Goal: Transaction & Acquisition: Purchase product/service

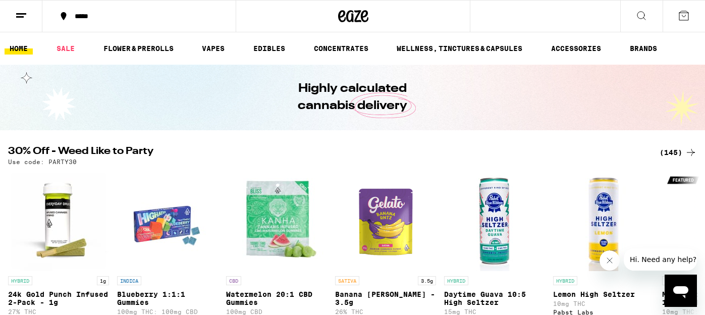
click at [110, 18] on div "*****" at bounding box center [145, 16] width 151 height 7
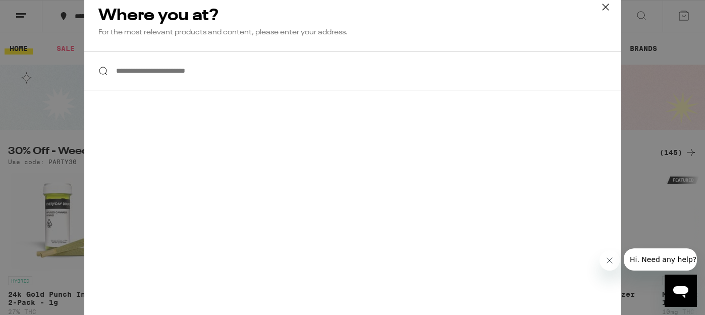
click at [149, 76] on input "**********" at bounding box center [352, 70] width 537 height 39
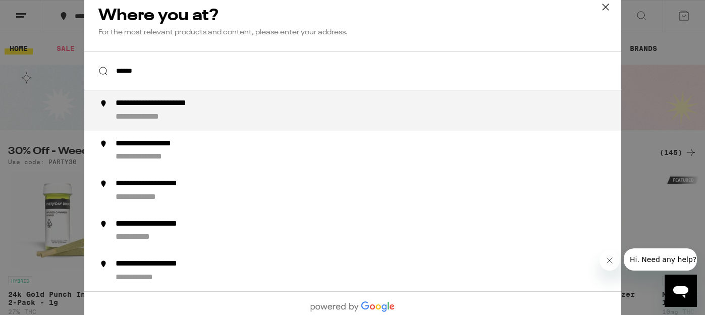
click at [176, 117] on div "**********" at bounding box center [151, 117] width 73 height 11
type input "**********"
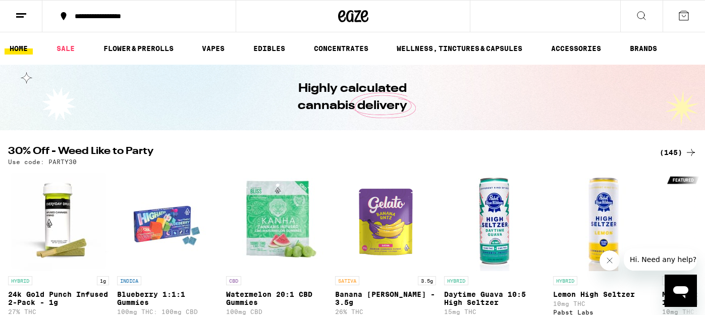
click at [29, 21] on button at bounding box center [21, 17] width 42 height 32
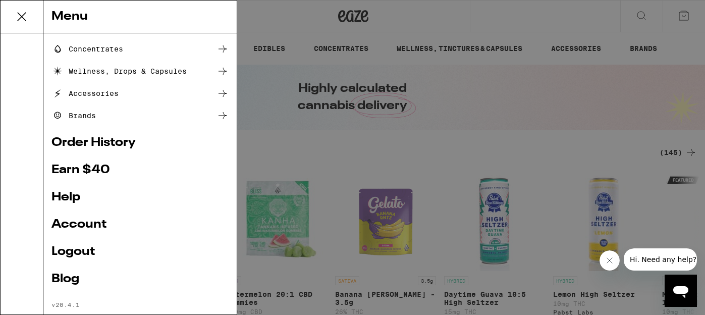
scroll to position [149, 0]
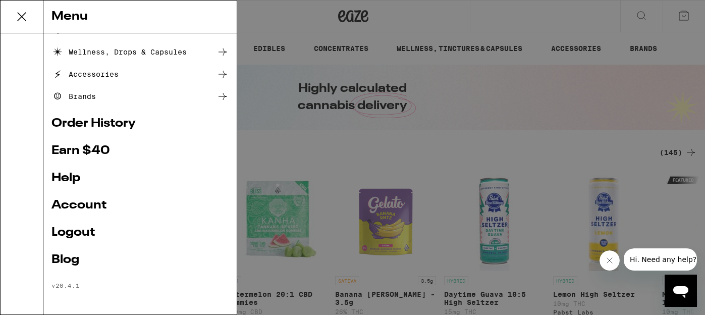
click at [100, 205] on link "Account" at bounding box center [139, 205] width 177 height 12
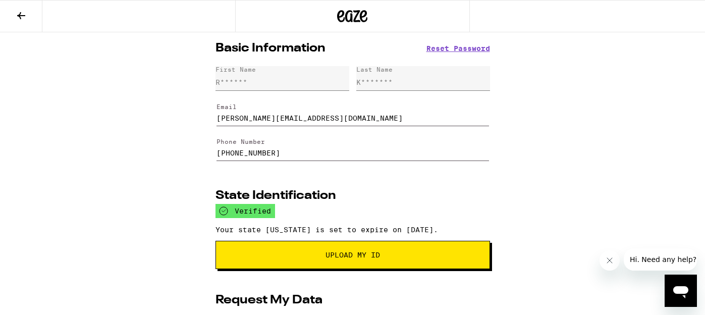
click at [18, 16] on icon at bounding box center [21, 16] width 12 height 12
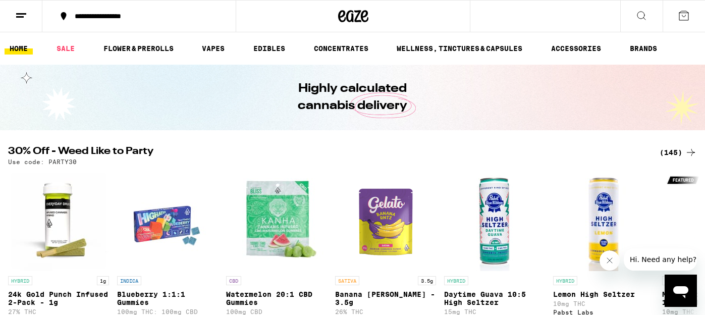
click at [23, 22] on button at bounding box center [21, 17] width 42 height 32
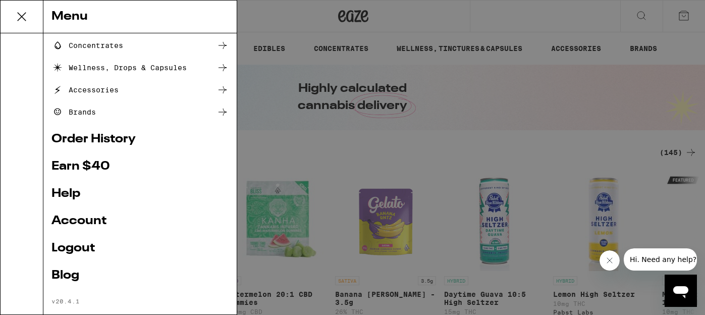
scroll to position [133, 0]
click at [84, 215] on link "Account" at bounding box center [139, 220] width 177 height 12
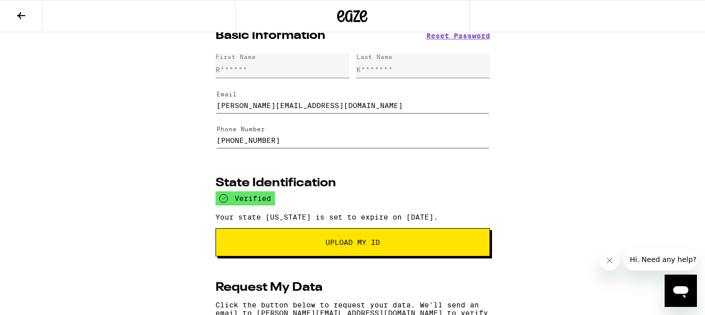
scroll to position [13, 0]
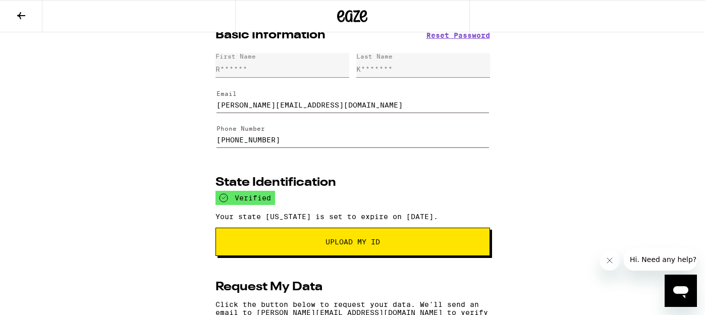
click at [18, 14] on icon at bounding box center [21, 16] width 12 height 12
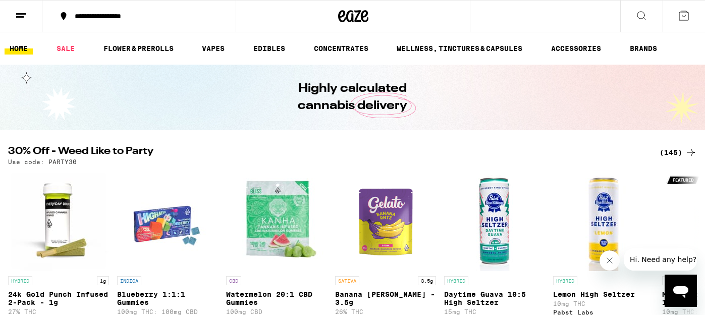
click at [22, 20] on icon at bounding box center [21, 16] width 12 height 12
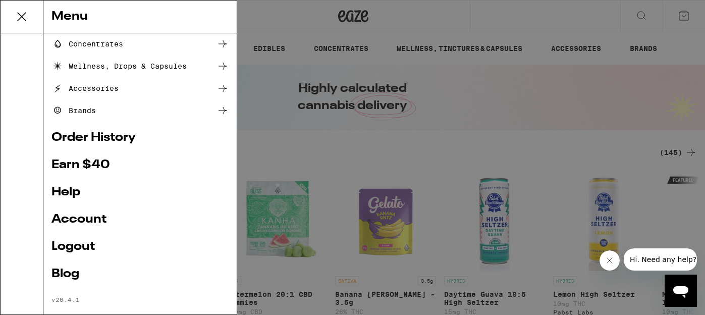
scroll to position [135, 0]
click at [74, 219] on link "Account" at bounding box center [139, 218] width 177 height 12
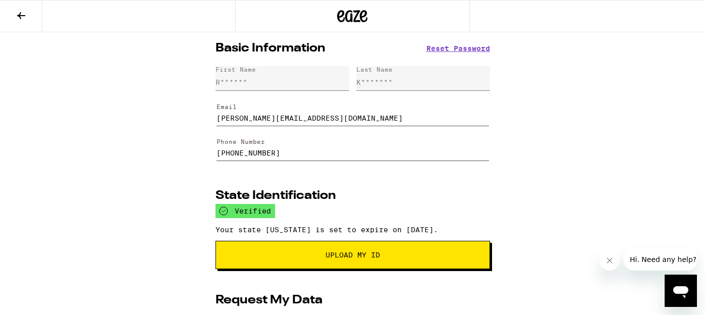
click at [18, 22] on button at bounding box center [21, 17] width 42 height 32
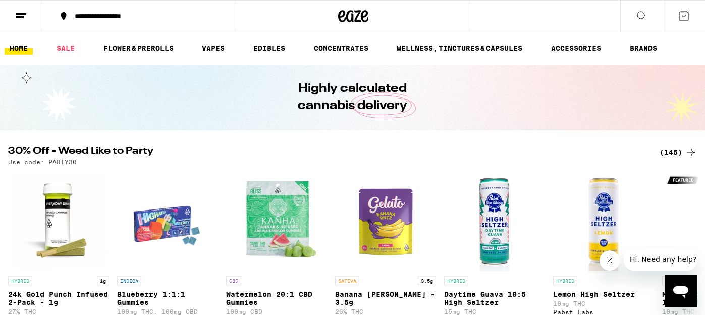
click at [642, 17] on icon at bounding box center [641, 16] width 8 height 8
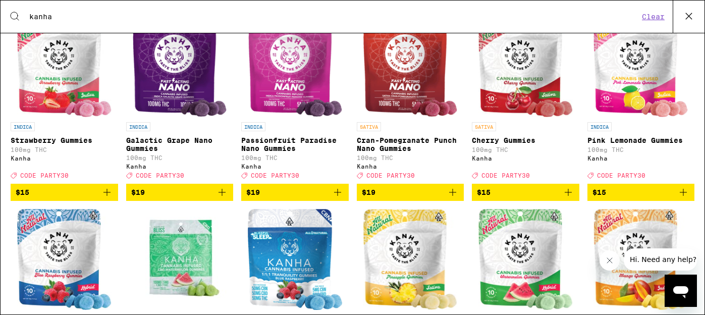
scroll to position [195, 0]
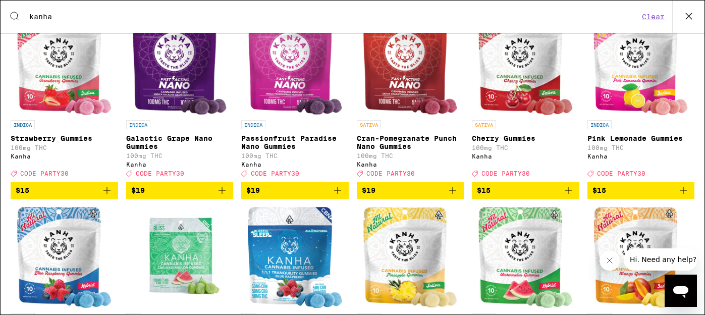
type input "kanha"
click at [570, 196] on icon "Add to bag" at bounding box center [568, 190] width 12 height 12
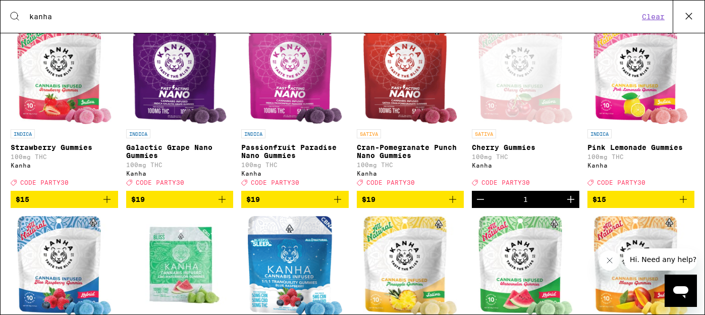
scroll to position [0, 0]
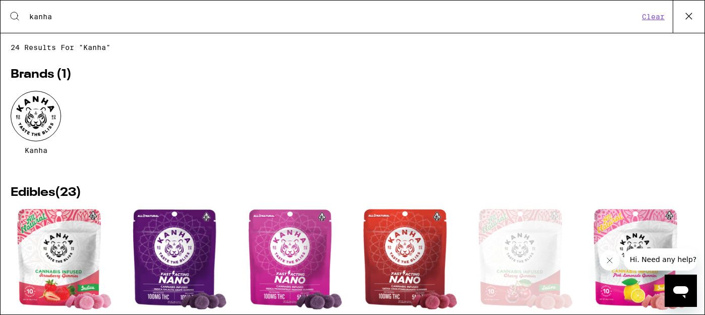
click at [657, 15] on button "Clear" at bounding box center [653, 16] width 29 height 9
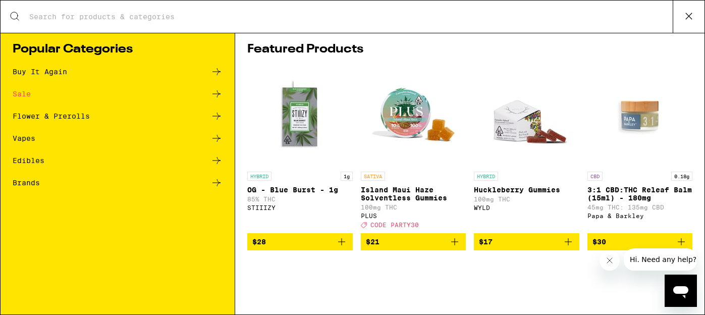
click at [693, 18] on icon at bounding box center [688, 16] width 15 height 15
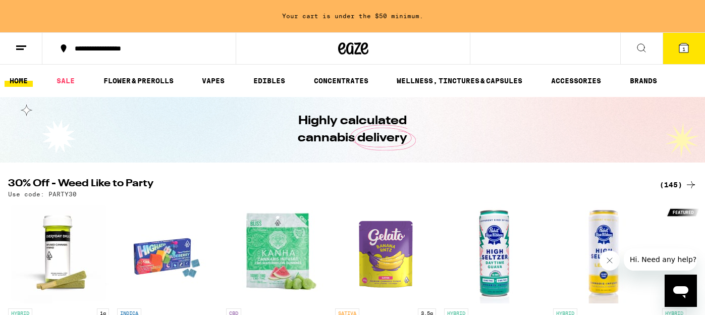
click at [639, 49] on icon at bounding box center [641, 48] width 12 height 12
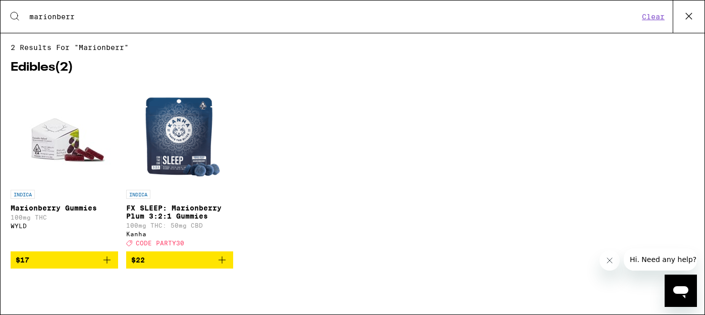
type input "marionberr"
click at [110, 266] on icon "Add to bag" at bounding box center [107, 260] width 12 height 12
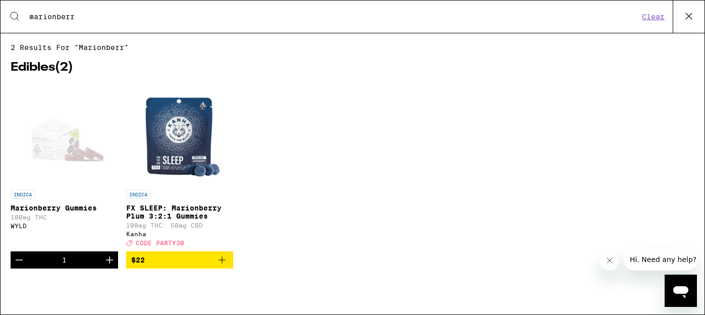
click at [658, 18] on button "Clear" at bounding box center [653, 16] width 29 height 9
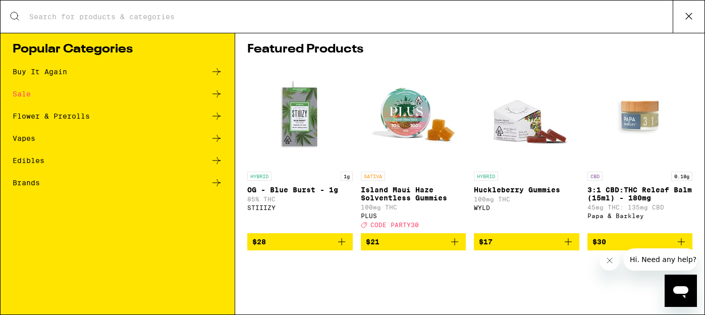
click at [693, 17] on icon at bounding box center [688, 16] width 15 height 15
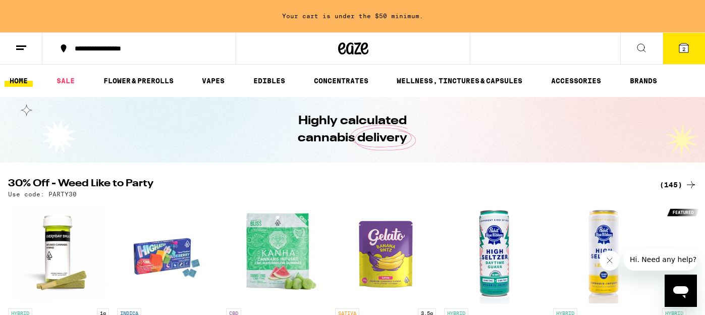
click at [646, 50] on icon at bounding box center [641, 48] width 12 height 12
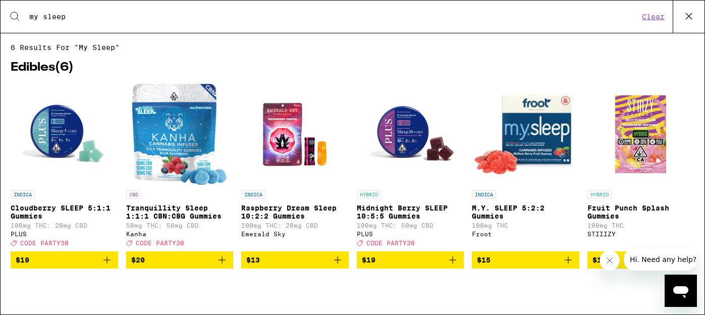
type input "my sleep"
click at [571, 266] on icon "Add to bag" at bounding box center [568, 260] width 12 height 12
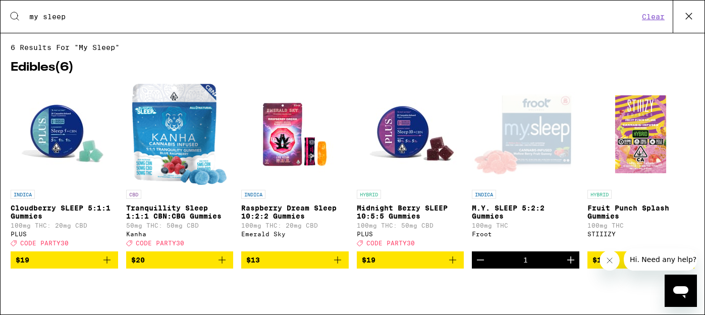
click at [644, 19] on button "Clear" at bounding box center [653, 16] width 29 height 9
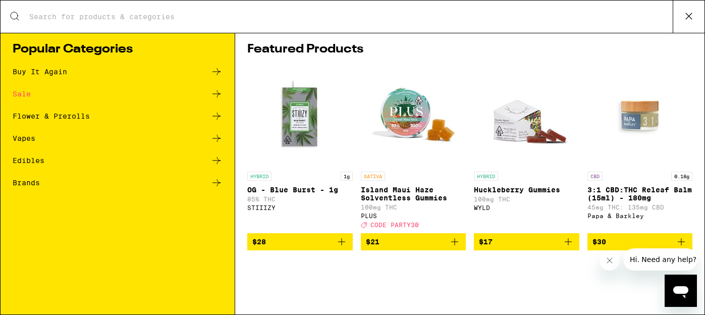
click at [594, 23] on div "Search for Products" at bounding box center [353, 17] width 704 height 32
click at [530, 13] on input "Search for Products" at bounding box center [351, 16] width 644 height 9
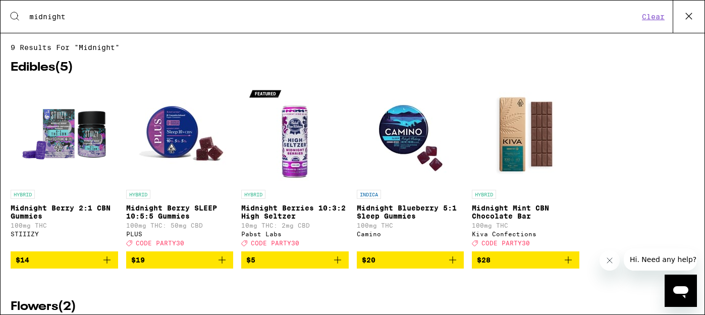
click at [335, 266] on icon "Add to bag" at bounding box center [337, 260] width 12 height 12
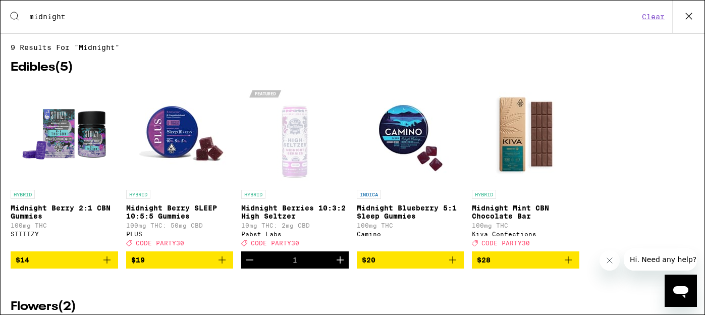
click at [266, 21] on input "midnight" at bounding box center [334, 16] width 610 height 9
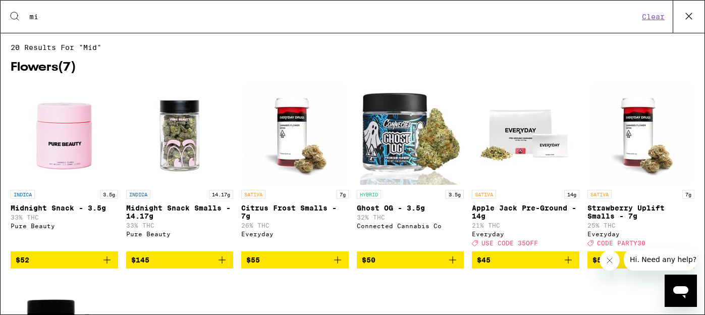
type input "m"
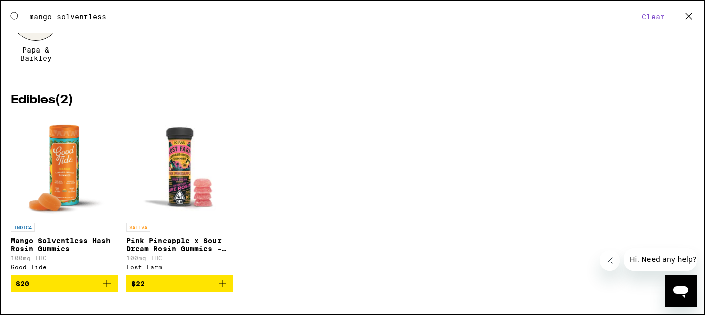
scroll to position [107, 0]
type input "mango solventless"
click at [108, 287] on icon "Add to bag" at bounding box center [107, 283] width 12 height 12
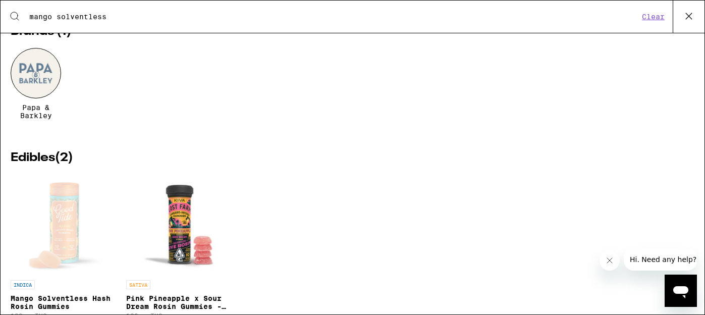
scroll to position [0, 0]
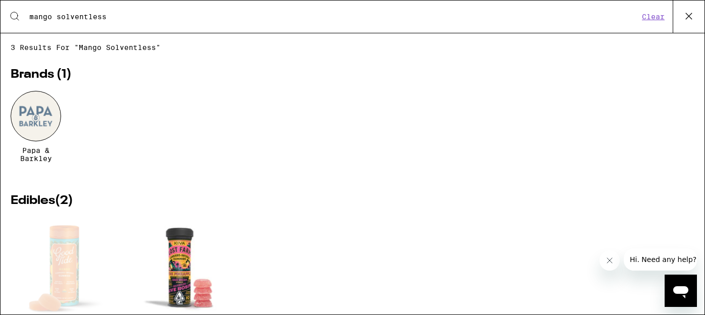
click at [693, 14] on icon at bounding box center [688, 16] width 15 height 15
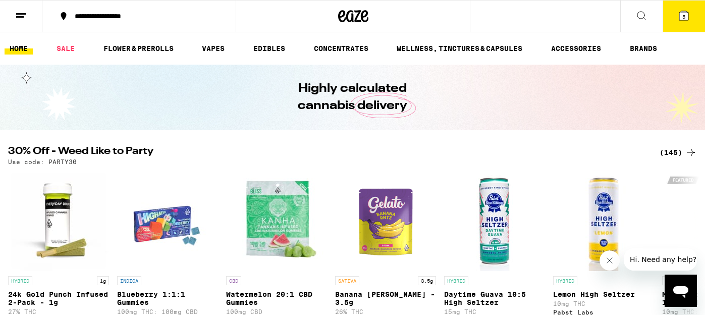
click at [643, 17] on icon at bounding box center [641, 16] width 8 height 8
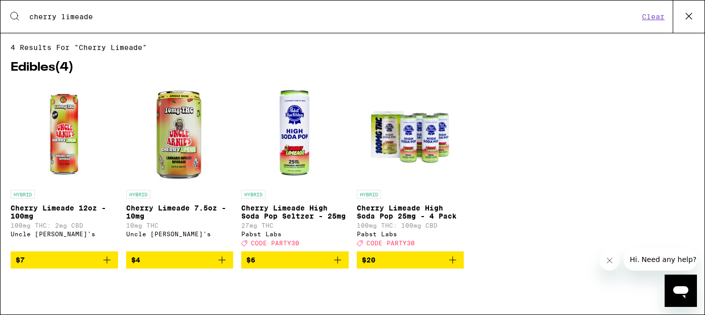
click at [110, 266] on icon "Add to bag" at bounding box center [107, 260] width 12 height 12
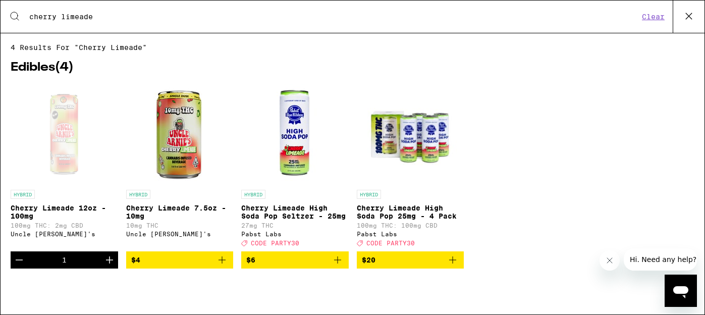
click at [168, 19] on input "cherry limeade" at bounding box center [334, 16] width 610 height 9
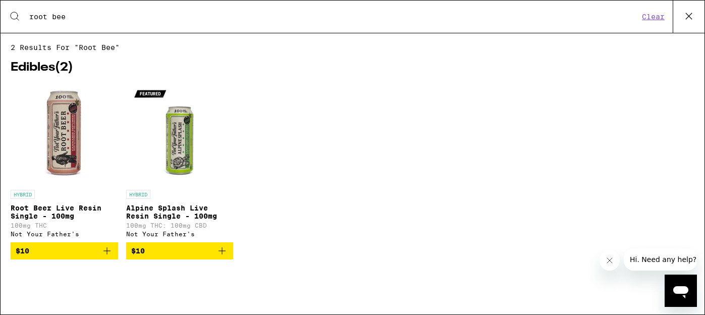
type input "root bee"
click at [106, 254] on icon "Add to bag" at bounding box center [106, 250] width 7 height 7
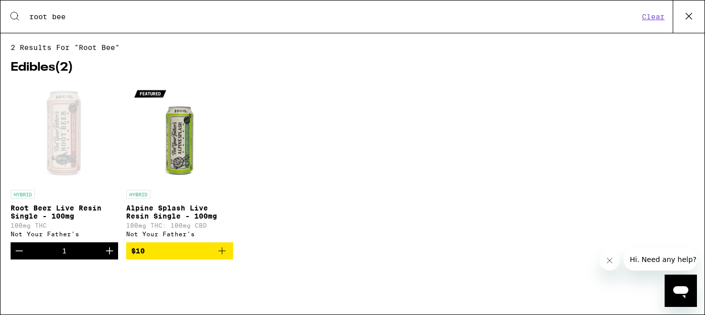
click at [694, 19] on icon at bounding box center [688, 16] width 15 height 15
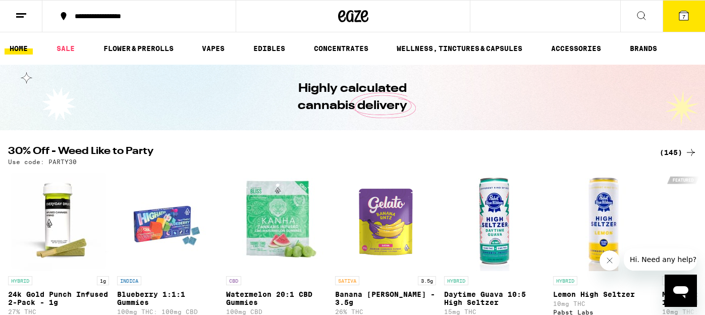
click at [686, 21] on icon at bounding box center [684, 16] width 12 height 12
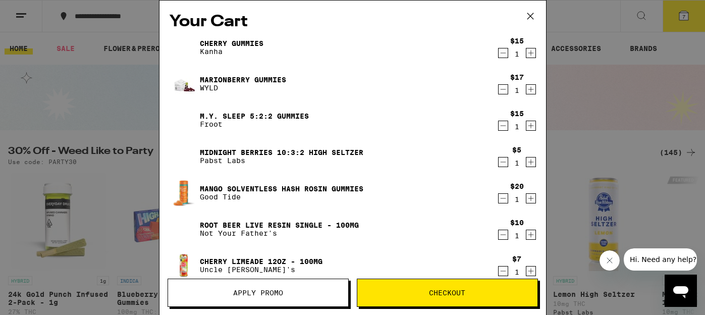
click at [470, 288] on button "Checkout" at bounding box center [447, 292] width 181 height 28
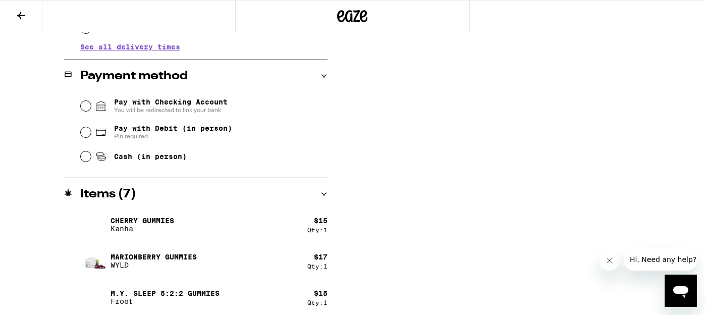
scroll to position [394, 0]
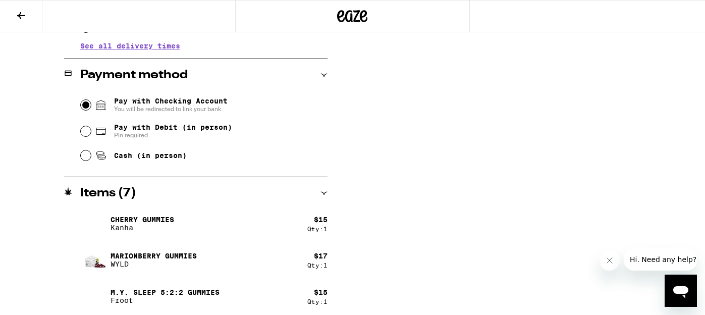
click at [85, 107] on input "Pay with Checking Account You will be redirected to link your bank" at bounding box center [86, 105] width 10 height 10
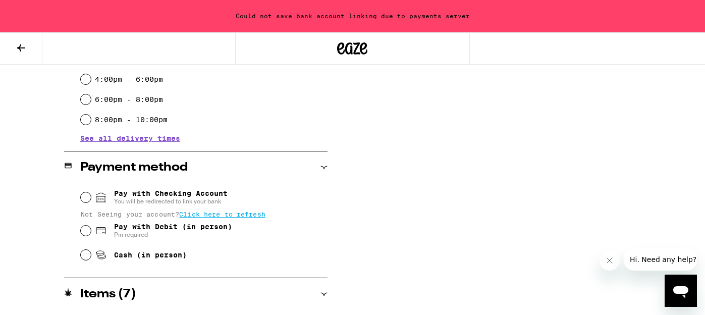
scroll to position [333, 0]
click at [85, 199] on input "Pay with Checking Account You will be redirected to link your bank" at bounding box center [86, 198] width 10 height 10
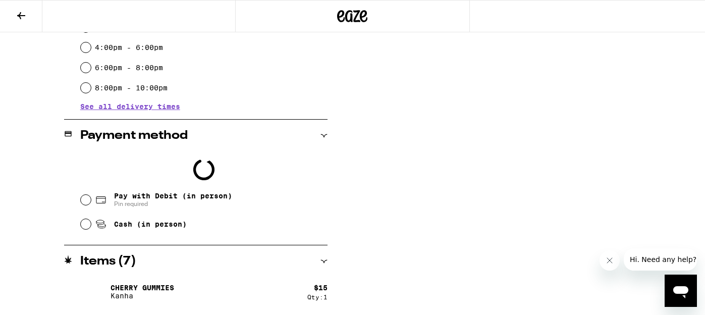
scroll to position [301, 0]
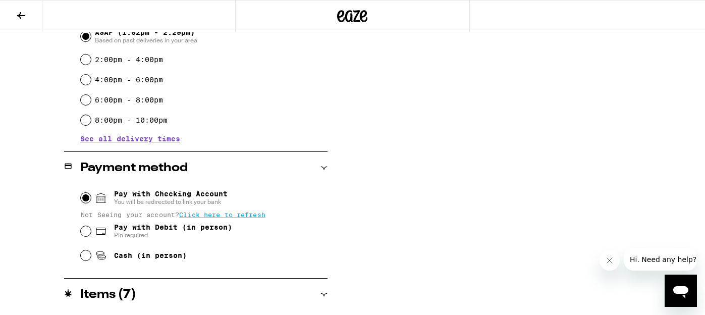
click at [85, 201] on input "Pay with Checking Account You will be redirected to link your bank" at bounding box center [86, 198] width 10 height 10
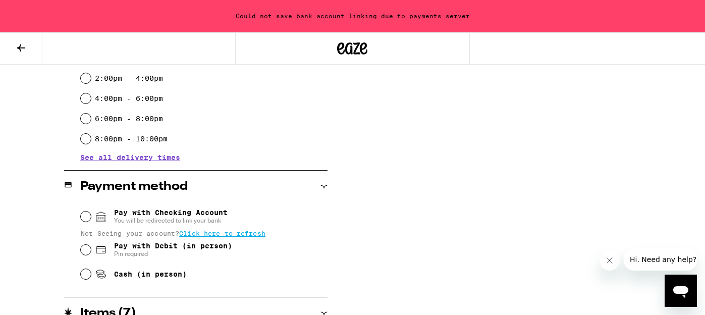
scroll to position [319, 0]
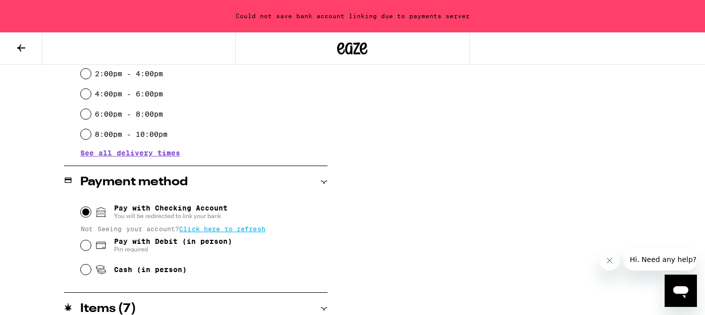
click at [86, 215] on input "Pay with Checking Account You will be redirected to link your bank" at bounding box center [86, 212] width 10 height 10
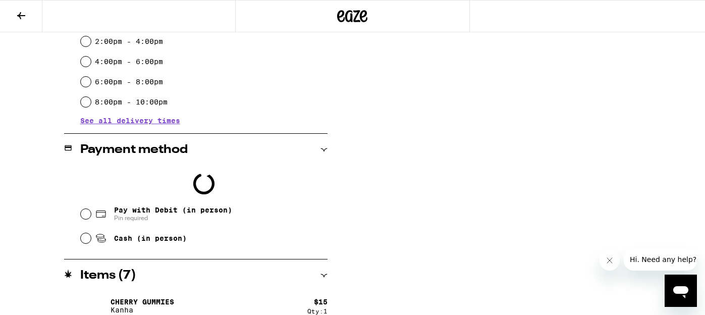
scroll to position [287, 0]
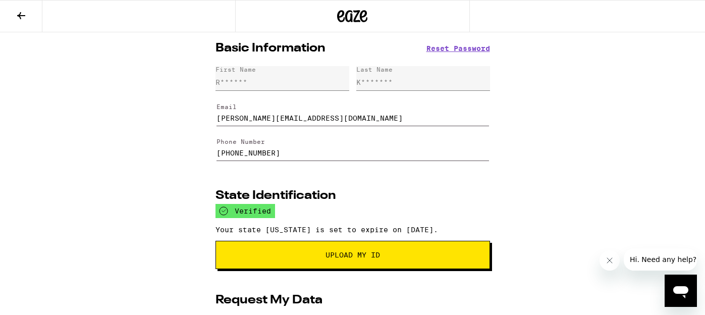
click at [25, 15] on icon at bounding box center [21, 15] width 8 height 7
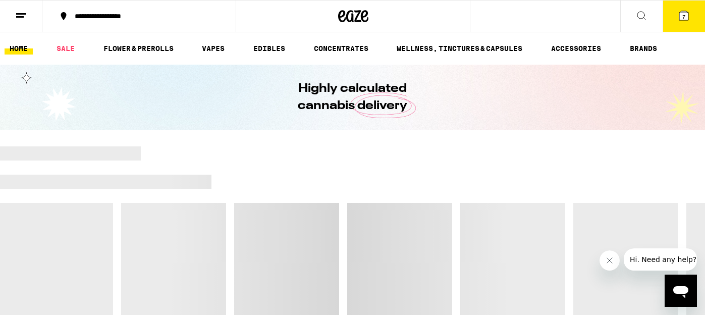
click at [682, 14] on span "7" at bounding box center [683, 17] width 3 height 6
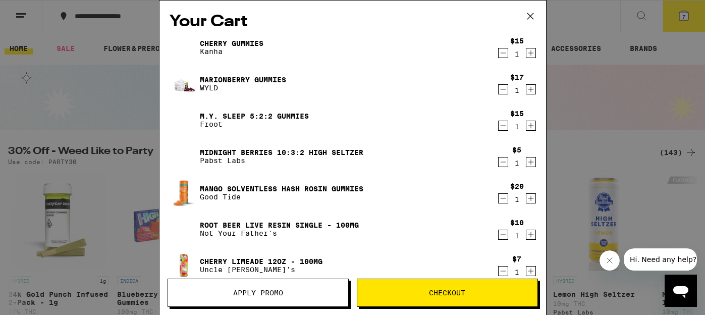
click at [502, 130] on icon "Decrement" at bounding box center [502, 126] width 9 height 12
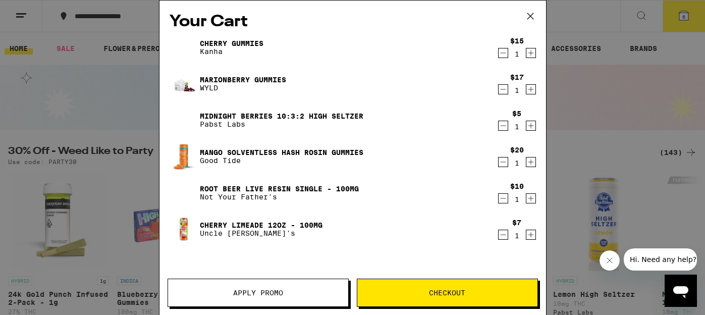
click at [428, 292] on span "Checkout" at bounding box center [447, 292] width 180 height 7
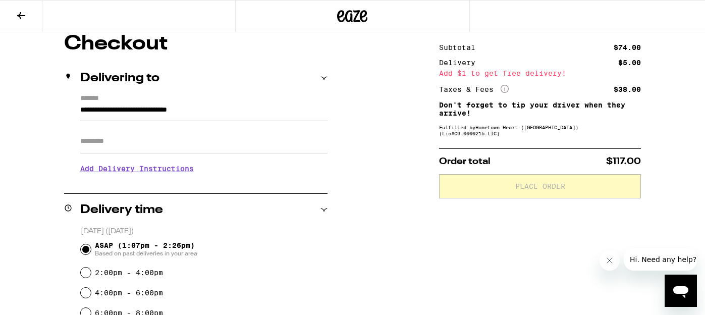
scroll to position [90, 0]
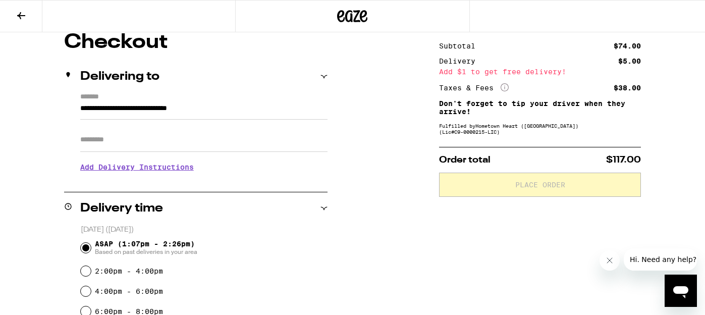
click at [26, 17] on icon at bounding box center [21, 16] width 12 height 12
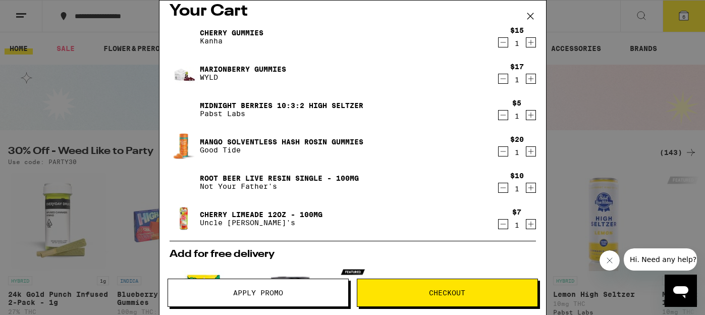
scroll to position [6, 0]
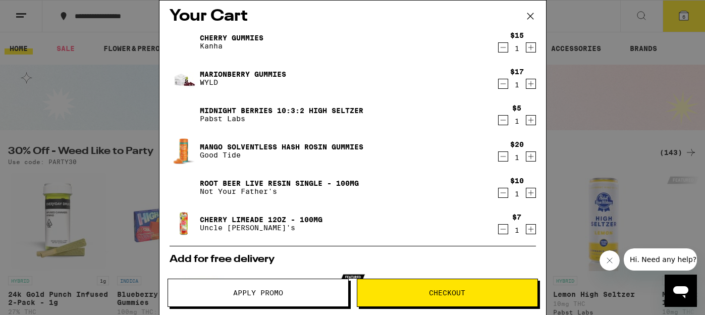
click at [528, 20] on icon at bounding box center [530, 16] width 15 height 15
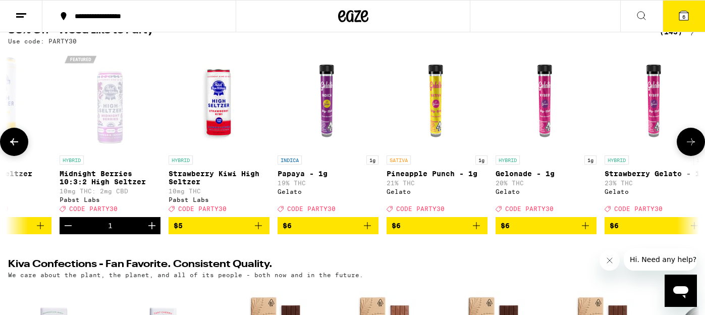
scroll to position [125, 0]
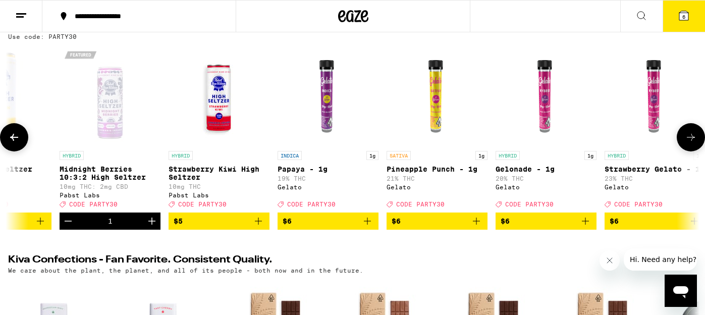
click at [261, 227] on icon "Add to bag" at bounding box center [258, 221] width 12 height 12
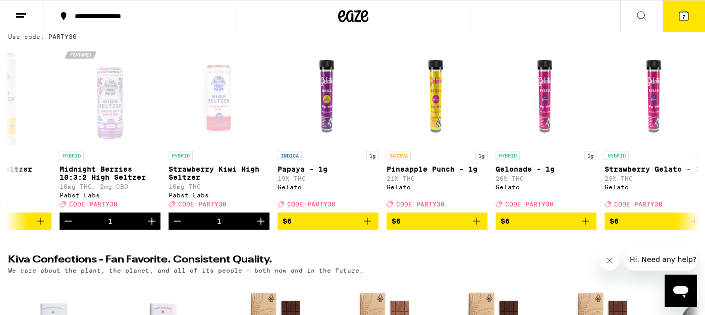
click at [689, 20] on icon at bounding box center [684, 16] width 12 height 12
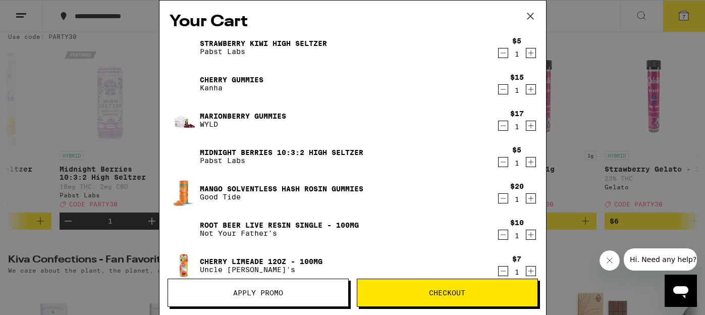
click at [285, 294] on span "Apply Promo" at bounding box center [258, 292] width 180 height 7
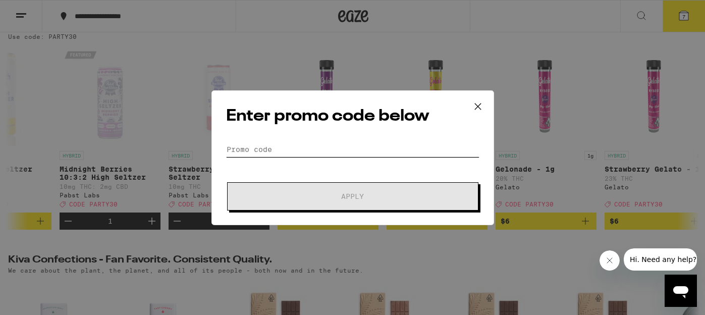
click at [275, 148] on input "Promo Code" at bounding box center [352, 149] width 253 height 15
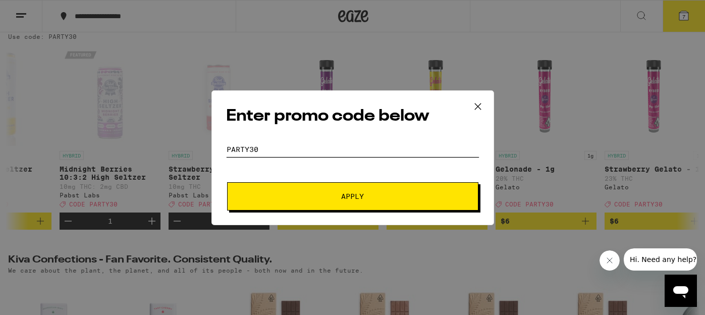
type input "Party30"
click at [268, 198] on span "Apply" at bounding box center [353, 196] width 182 height 7
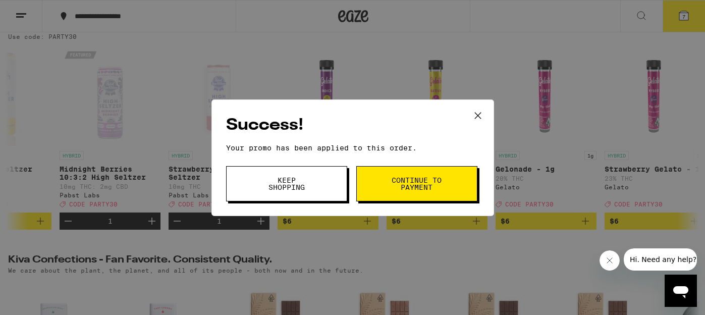
click at [387, 188] on button "Continue to payment" at bounding box center [416, 183] width 121 height 35
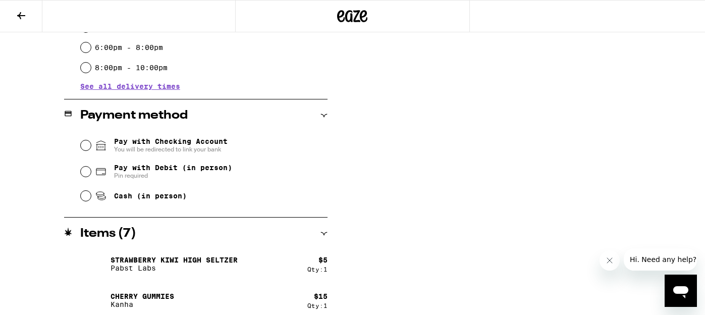
scroll to position [355, 0]
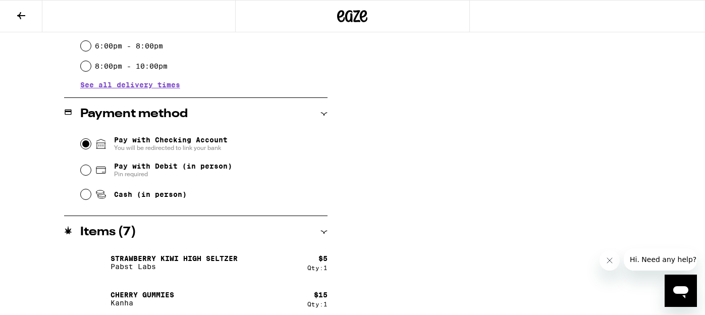
click at [90, 142] on input "Pay with Checking Account You will be redirected to link your bank" at bounding box center [86, 144] width 10 height 10
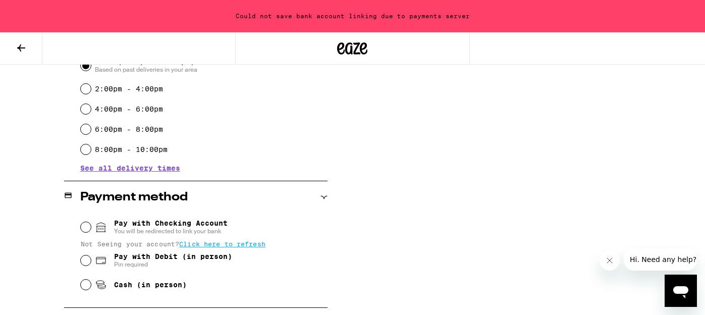
scroll to position [312, 0]
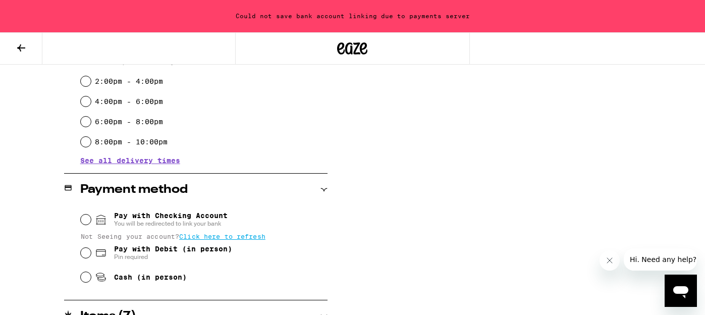
click at [81, 222] on div "Pay with Checking Account You will be redirected to link your bank" at bounding box center [204, 219] width 247 height 26
click at [82, 221] on input "Pay with Checking Account You will be redirected to link your bank" at bounding box center [86, 219] width 10 height 10
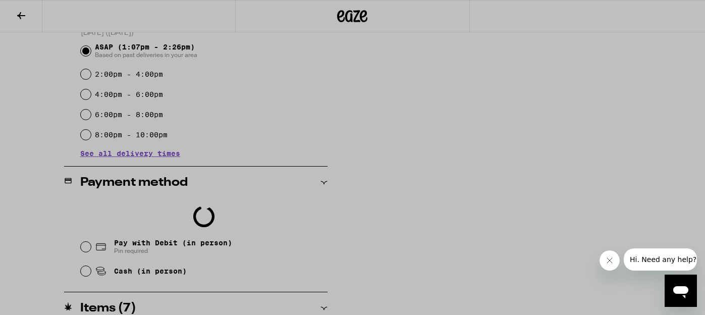
scroll to position [285, 0]
